Goal: Navigation & Orientation: Understand site structure

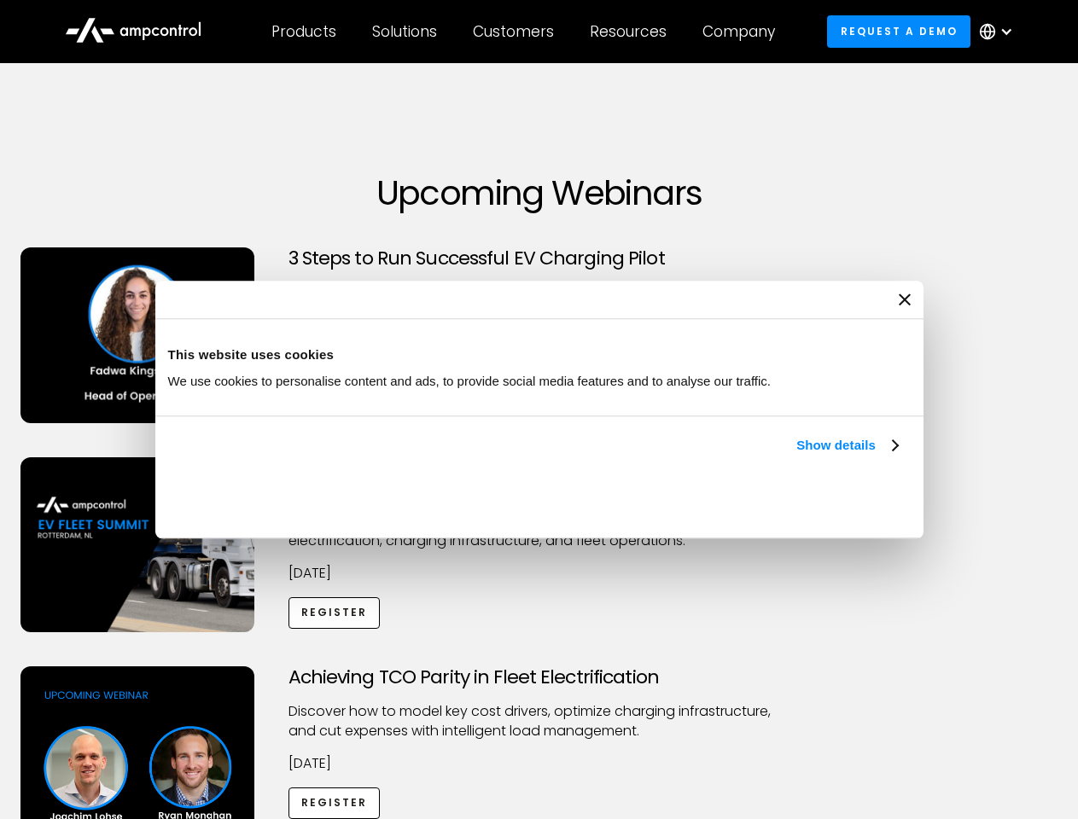
click at [796, 456] on link "Show details" at bounding box center [846, 445] width 101 height 20
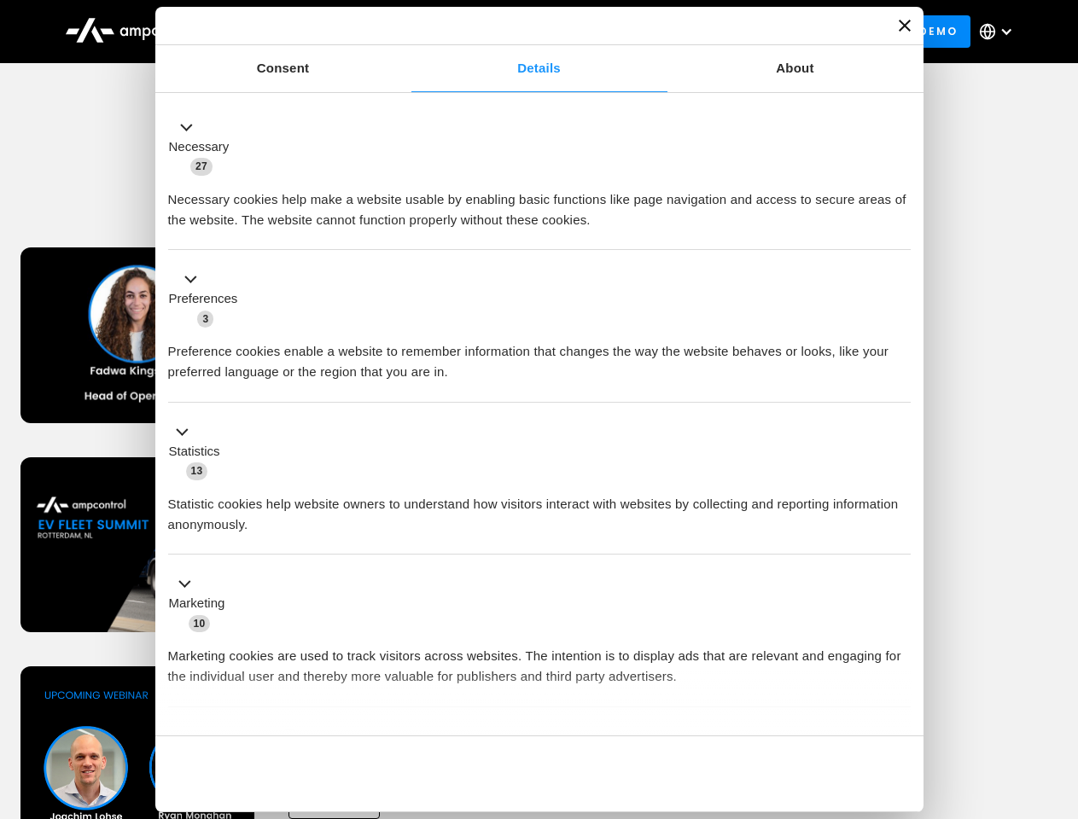
click at [900, 230] on div "Necessary cookies help make a website usable by enabling basic functions like p…" at bounding box center [539, 204] width 743 height 54
click at [1059, 688] on div "Achieving TCO Parity in Fleet Electrification Discover how to model key cost dr…" at bounding box center [539, 801] width 1072 height 268
click at [525, 32] on div "Customers" at bounding box center [513, 31] width 81 height 19
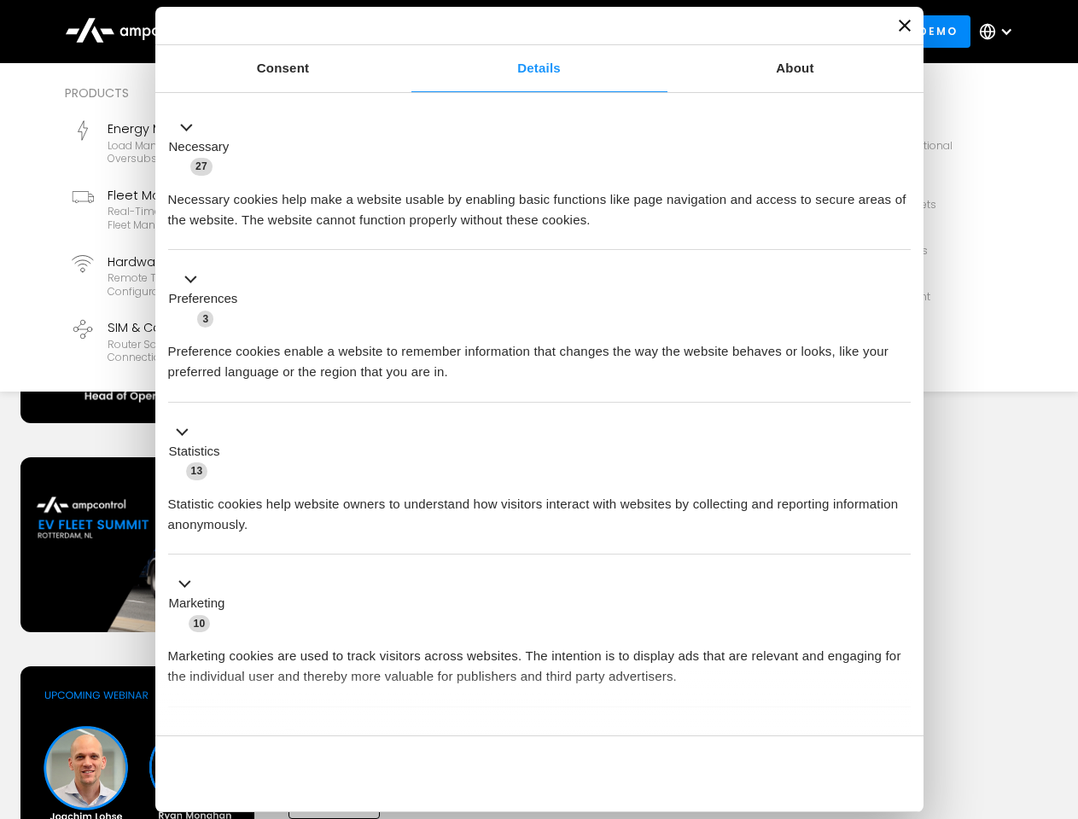
click at [303, 32] on div "Products" at bounding box center [303, 31] width 65 height 19
click at [405, 32] on div "Solutions" at bounding box center [404, 31] width 65 height 19
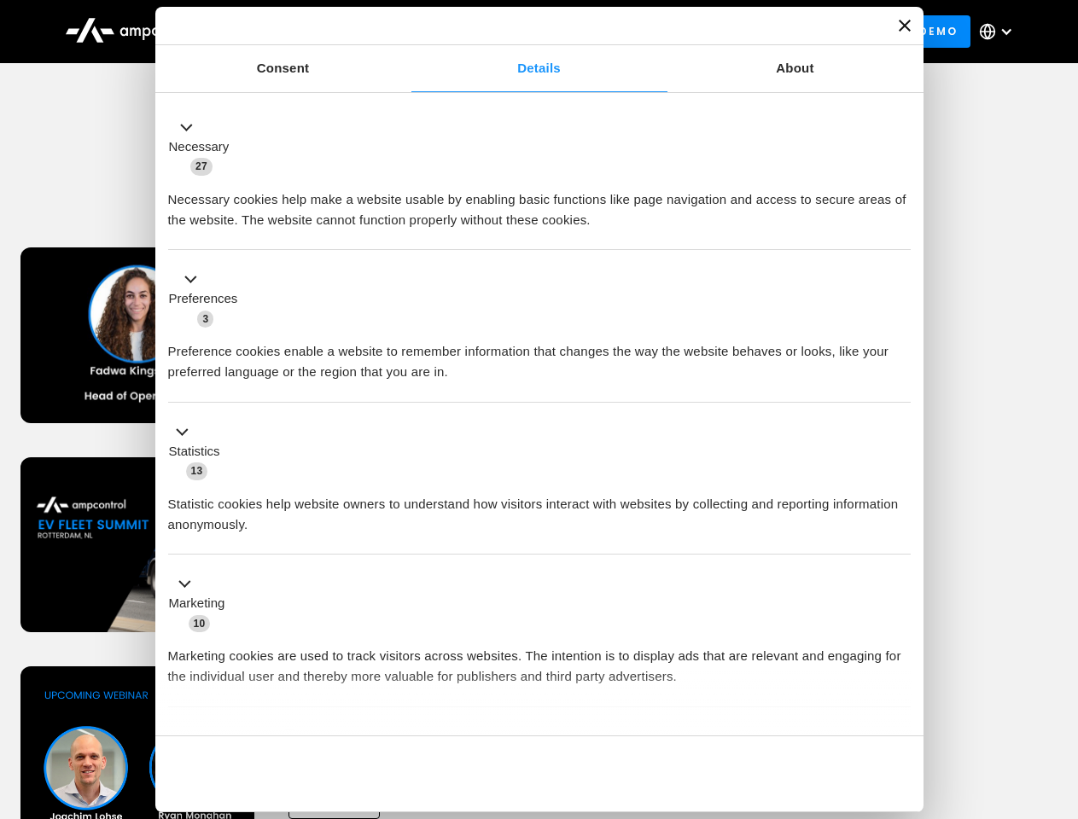
click at [516, 32] on div "Customers" at bounding box center [513, 31] width 81 height 19
click at [632, 32] on div "Resources" at bounding box center [628, 31] width 77 height 19
click at [744, 32] on div "Company" at bounding box center [738, 31] width 73 height 19
click at [1000, 32] on div at bounding box center [1006, 32] width 14 height 14
